Goal: Task Accomplishment & Management: Manage account settings

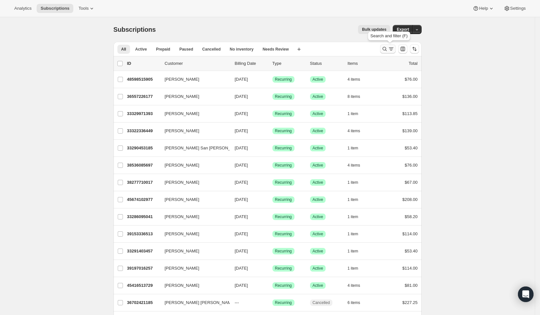
click at [390, 48] on icon "Search and filter results" at bounding box center [391, 49] width 6 height 6
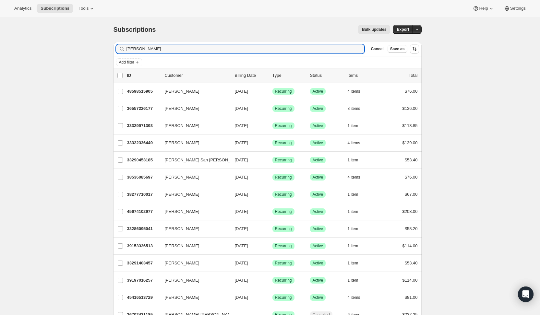
type input "[PERSON_NAME]"
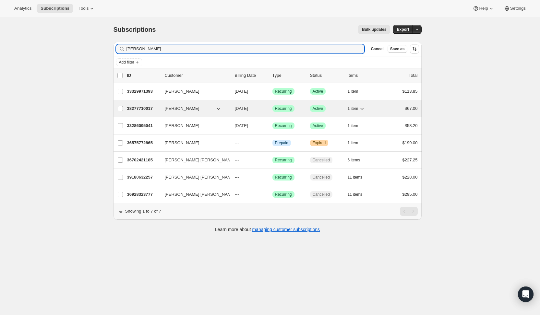
click at [174, 108] on span "[PERSON_NAME]" at bounding box center [182, 108] width 35 height 6
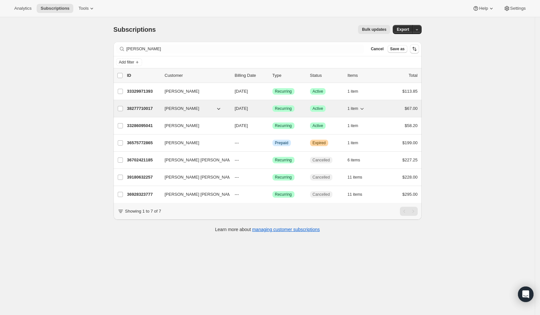
click at [147, 107] on p "38277710017" at bounding box center [143, 108] width 32 height 6
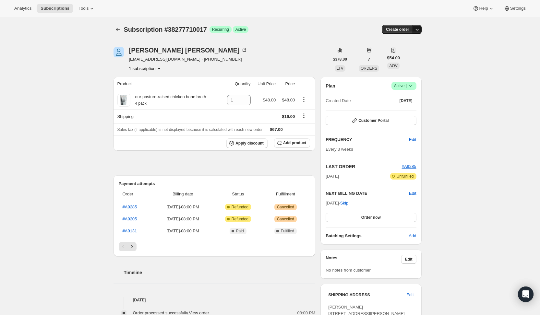
click at [420, 30] on icon "button" at bounding box center [417, 29] width 6 height 6
click at [450, 85] on div "Subscription #38277710017. This page is ready Subscription #38277710017 Success…" at bounding box center [267, 267] width 535 height 500
click at [414, 85] on icon at bounding box center [410, 86] width 6 height 6
click at [412, 107] on span "Cancel subscription" at bounding box center [404, 109] width 37 height 5
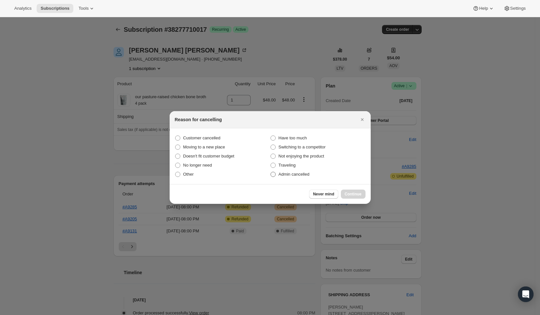
click at [288, 175] on span "Admin cancelled" at bounding box center [294, 174] width 31 height 5
click at [271, 172] on input "Admin cancelled" at bounding box center [271, 172] width 0 height 0
radio input "true"
click at [357, 192] on span "Continue" at bounding box center [353, 194] width 17 height 5
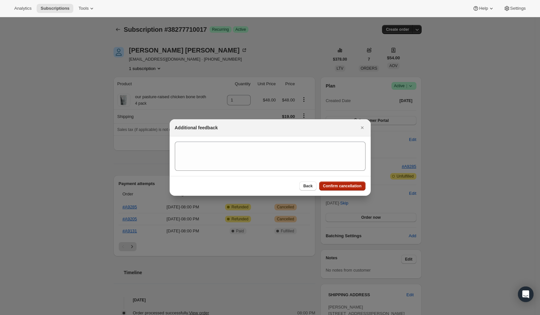
click at [335, 185] on span "Confirm cancellation" at bounding box center [342, 186] width 39 height 5
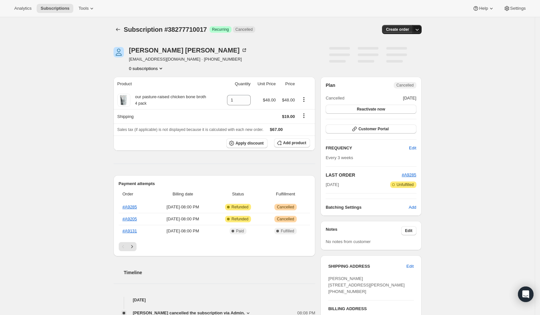
click at [417, 30] on icon "button" at bounding box center [417, 29] width 6 height 6
click at [272, 54] on div "Sarah Donahue sdonahuee@gmail.com · +14015258314 1 subscription" at bounding box center [222, 59] width 216 height 25
